Goal: Task Accomplishment & Management: Use online tool/utility

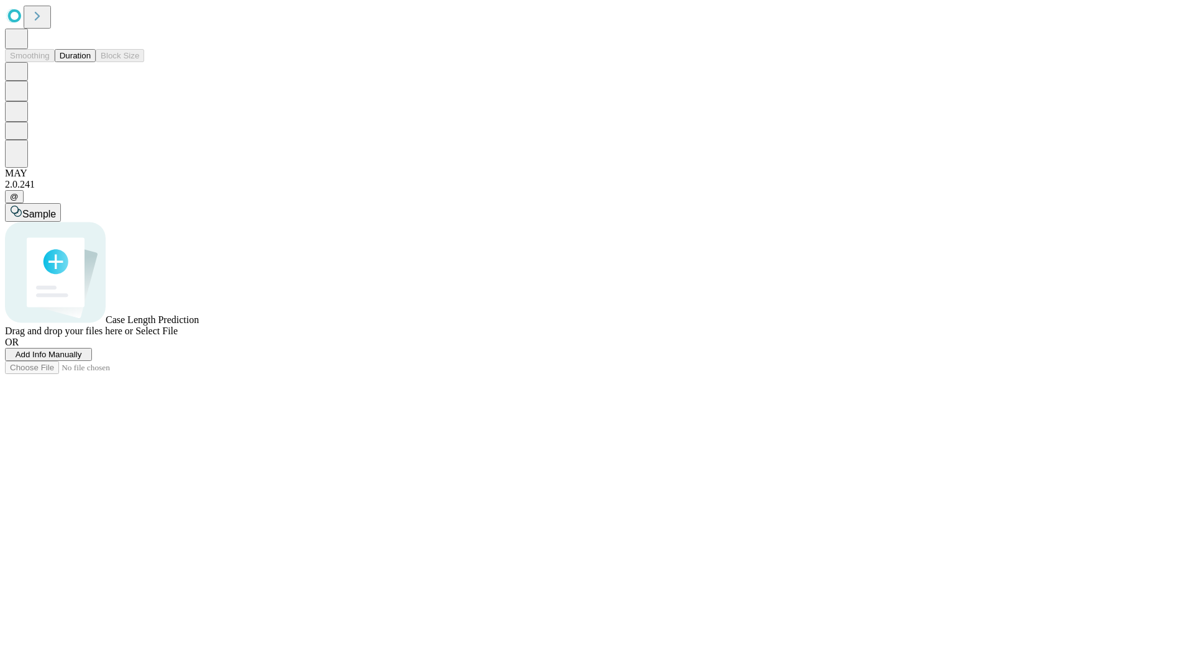
click at [91, 62] on button "Duration" at bounding box center [75, 55] width 41 height 13
click at [82, 359] on span "Add Info Manually" at bounding box center [49, 354] width 66 height 9
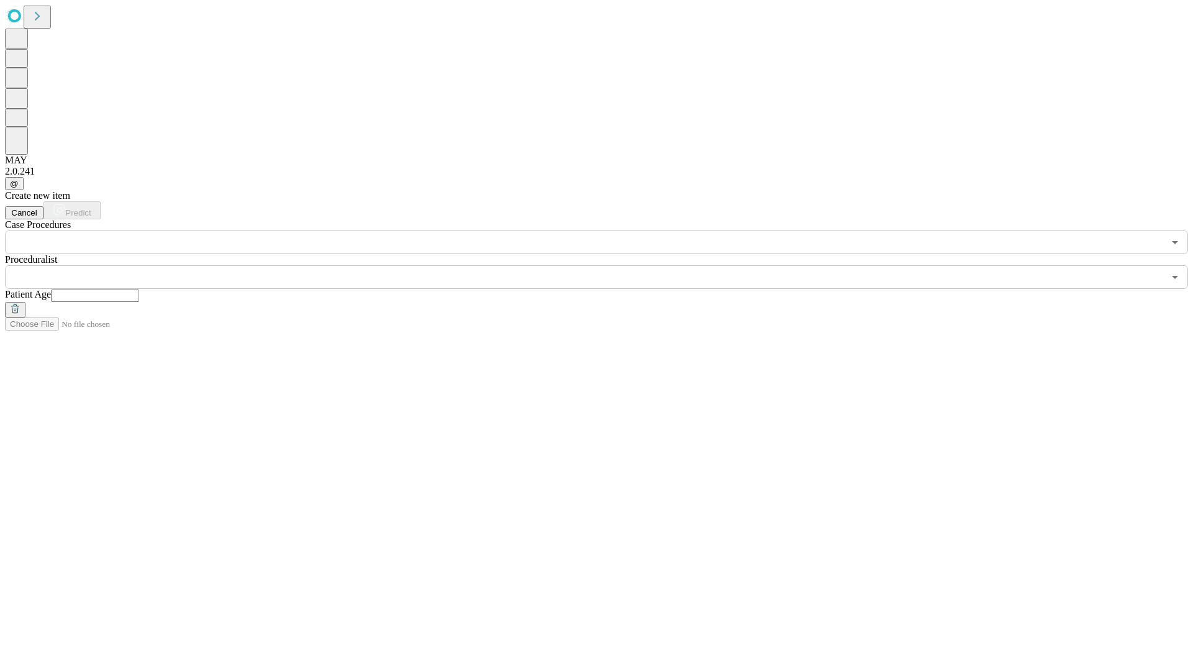
click at [139, 290] on input "text" at bounding box center [95, 296] width 88 height 12
type input "**"
click at [605, 265] on input "text" at bounding box center [584, 277] width 1159 height 24
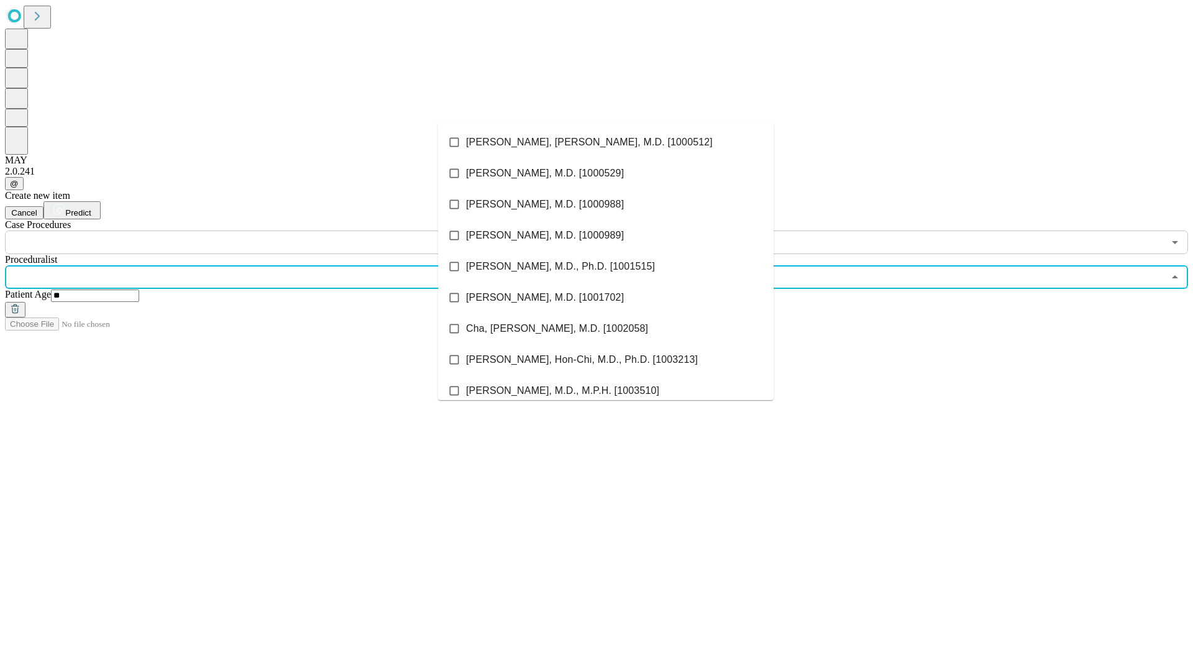
click at [606, 142] on li "[PERSON_NAME], [PERSON_NAME], M.D. [1000512]" at bounding box center [605, 142] width 335 height 31
